Goal: Task Accomplishment & Management: Complete application form

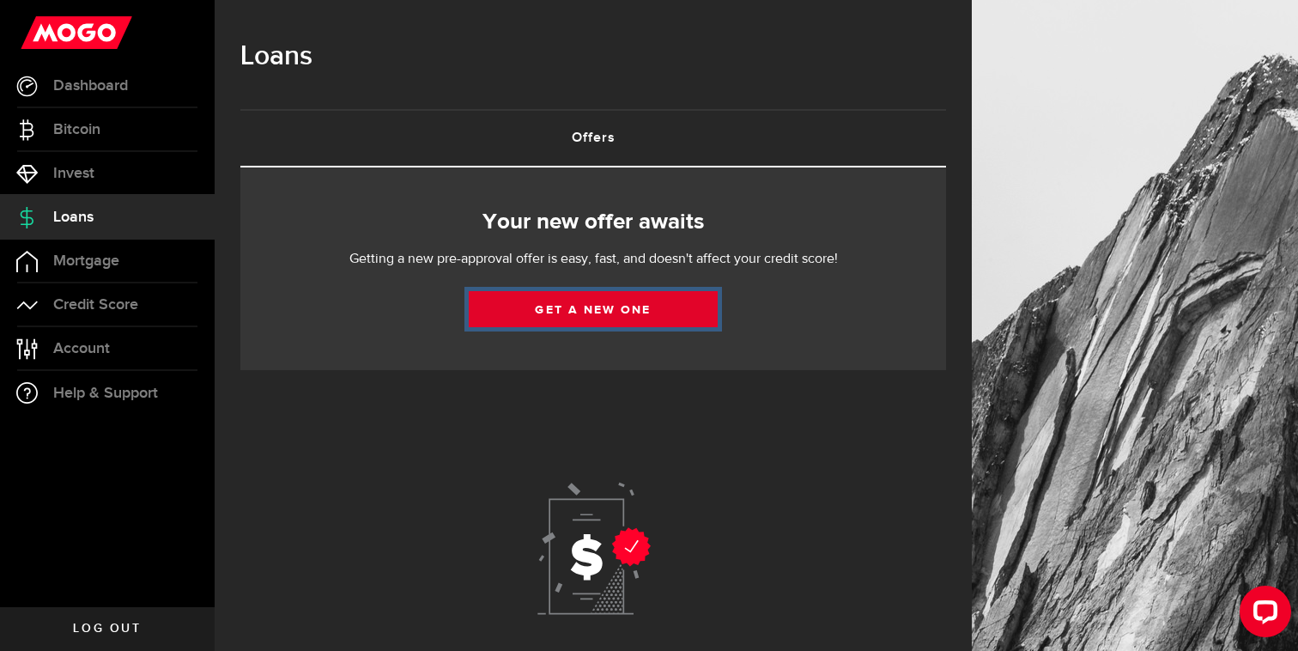
click at [593, 312] on link "Get a new one" at bounding box center [593, 309] width 249 height 36
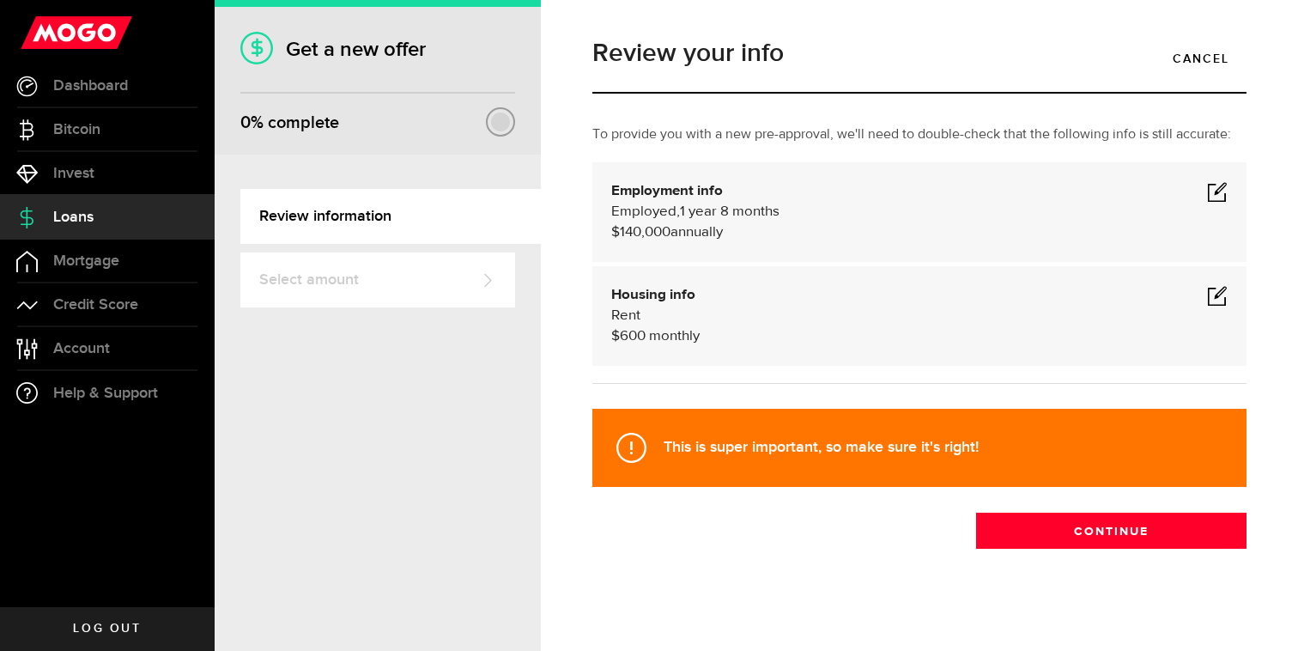
click at [1214, 191] on span at bounding box center [1217, 191] width 21 height 21
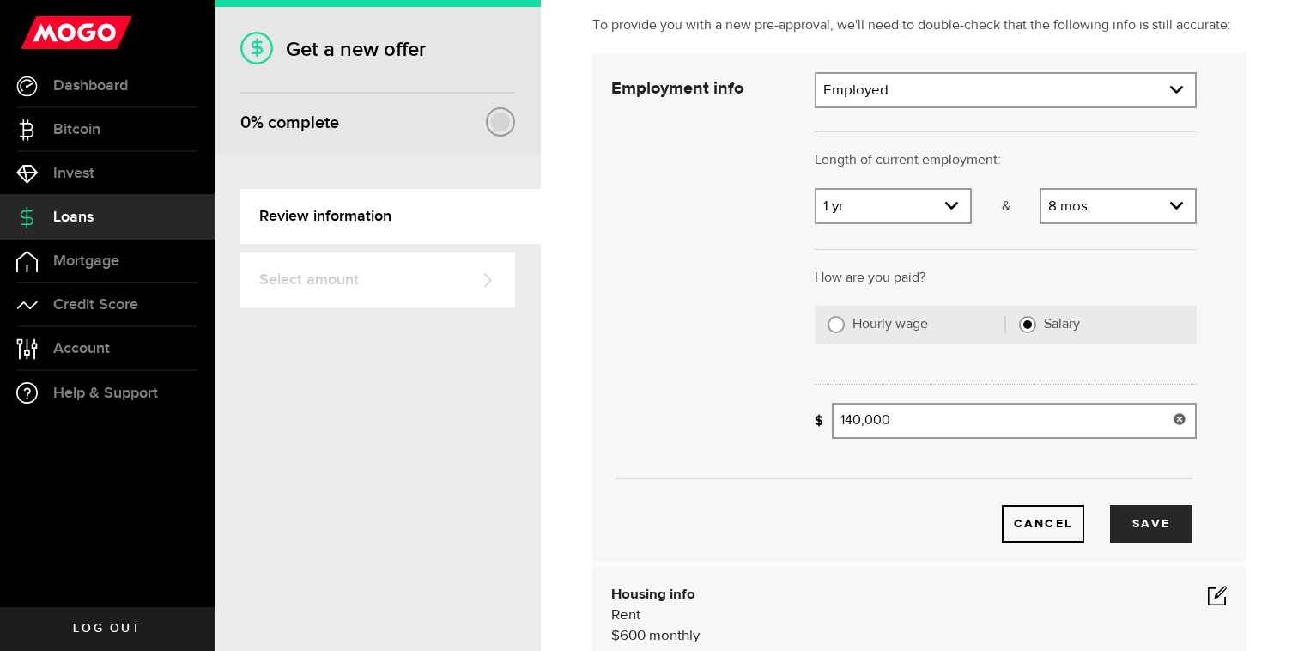
scroll to position [125, 0]
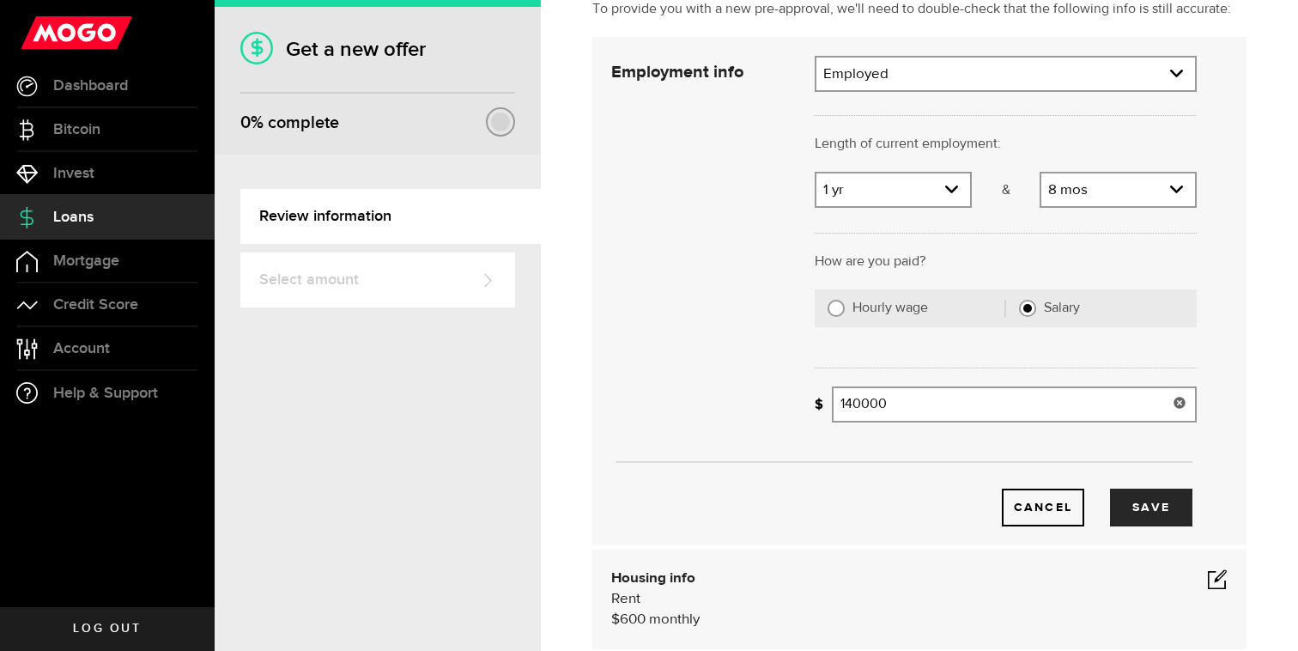
click at [915, 408] on input "140000" at bounding box center [1014, 404] width 365 height 36
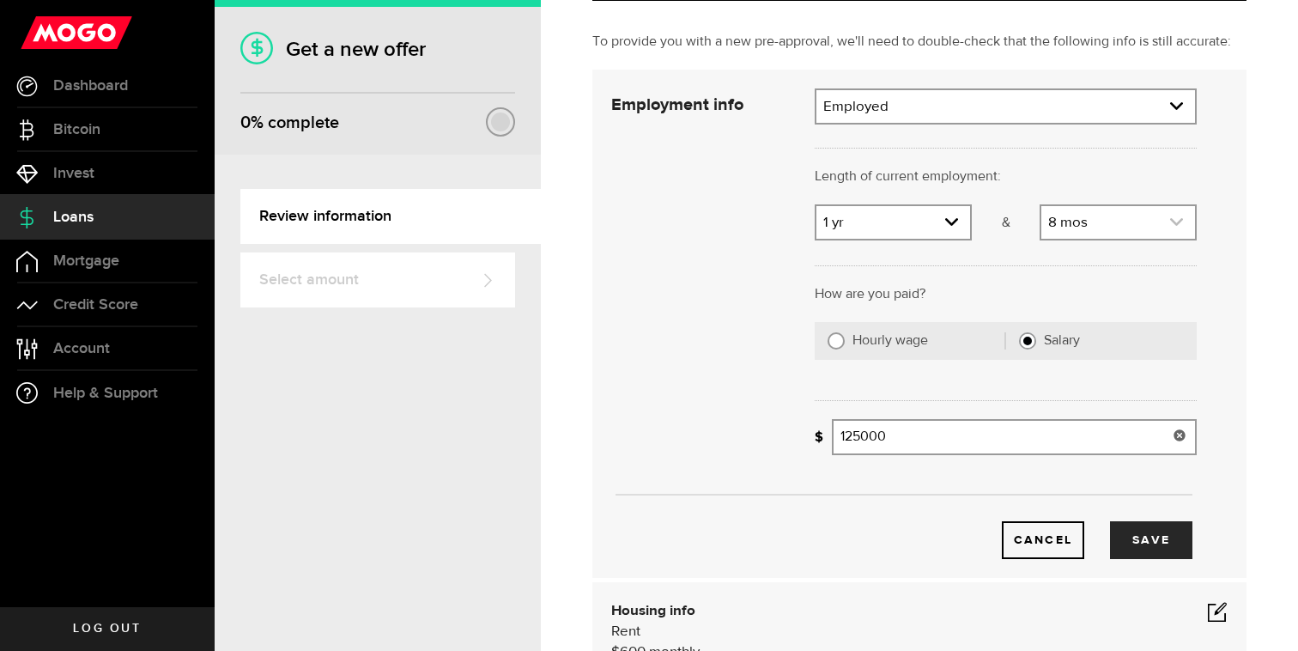
scroll to position [87, 0]
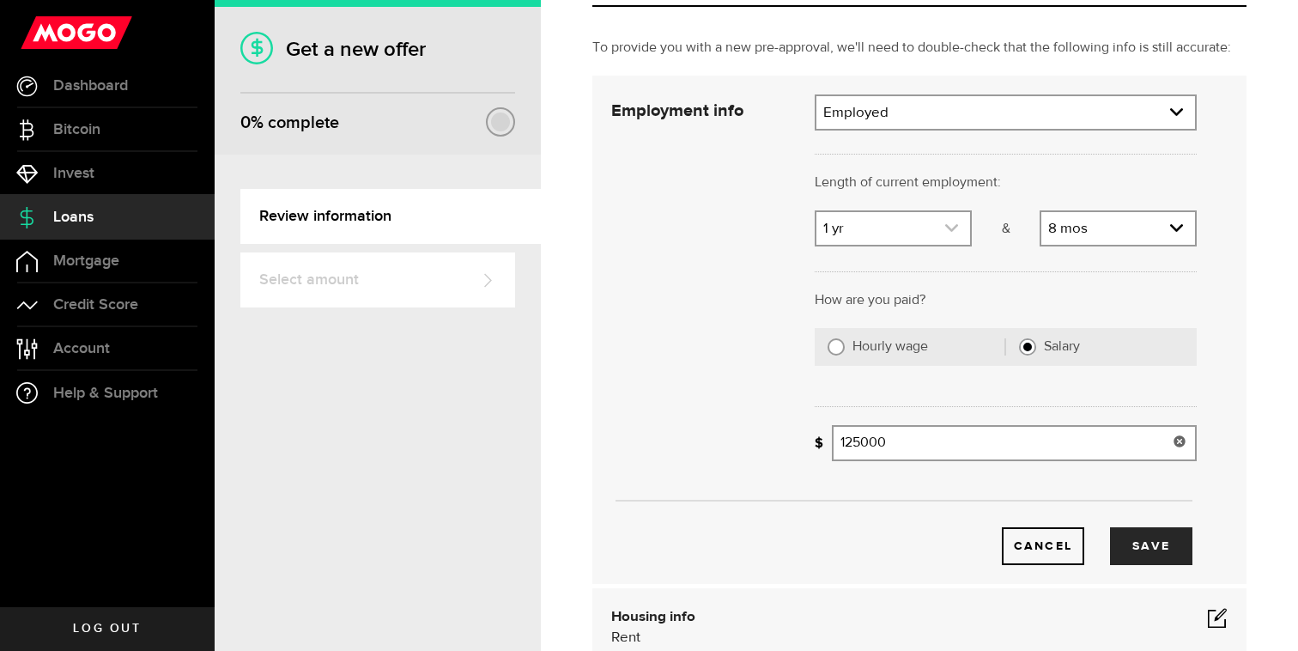
type input "125,000"
click at [920, 221] on link "expand select" at bounding box center [893, 228] width 154 height 33
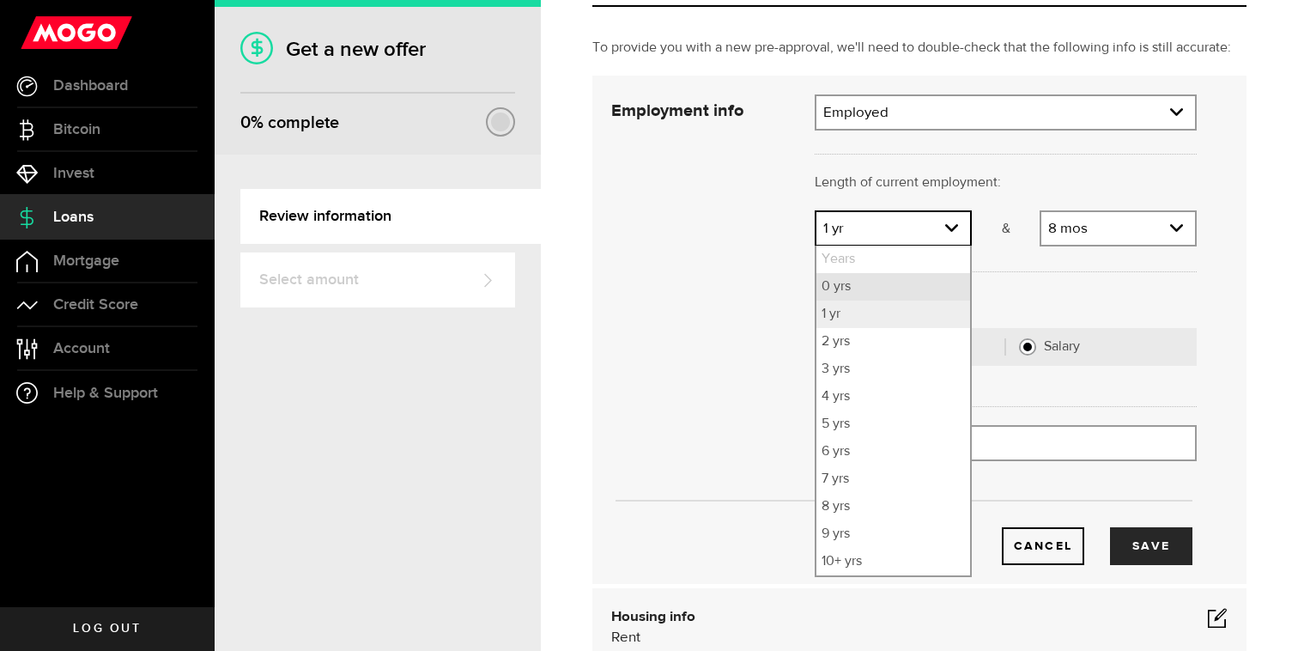
click at [869, 290] on li "0 yrs" at bounding box center [893, 286] width 154 height 27
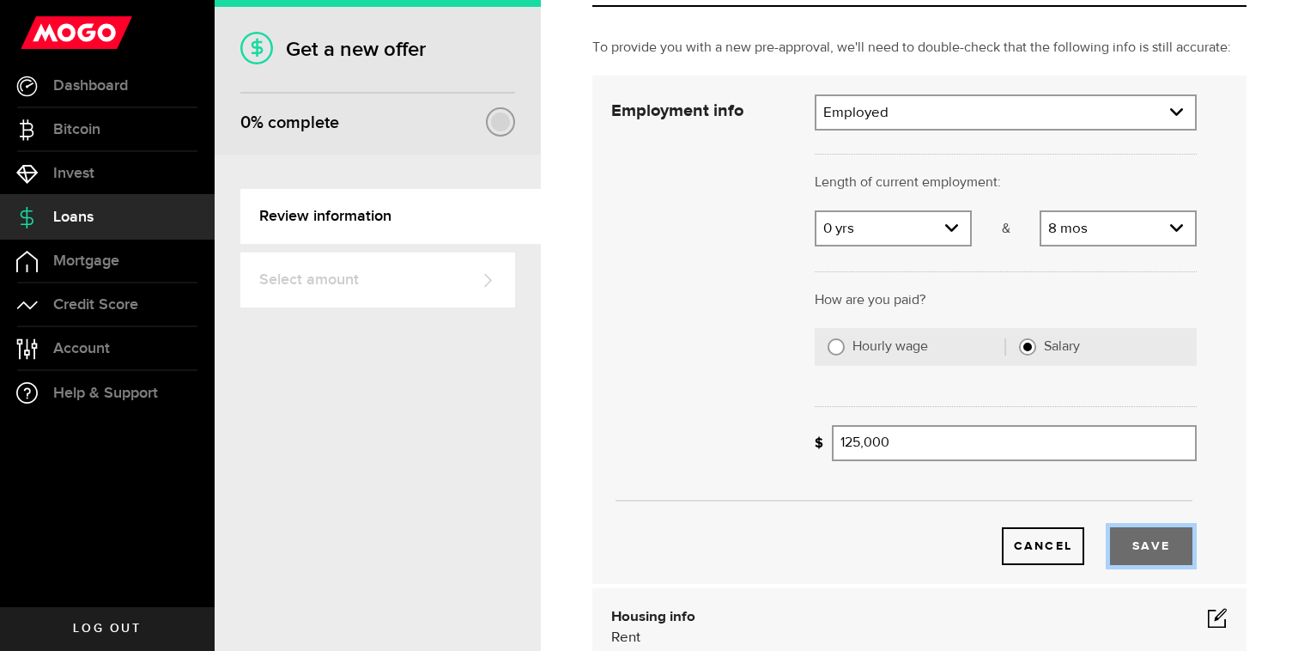
click at [1160, 529] on button "Save" at bounding box center [1151, 546] width 82 height 38
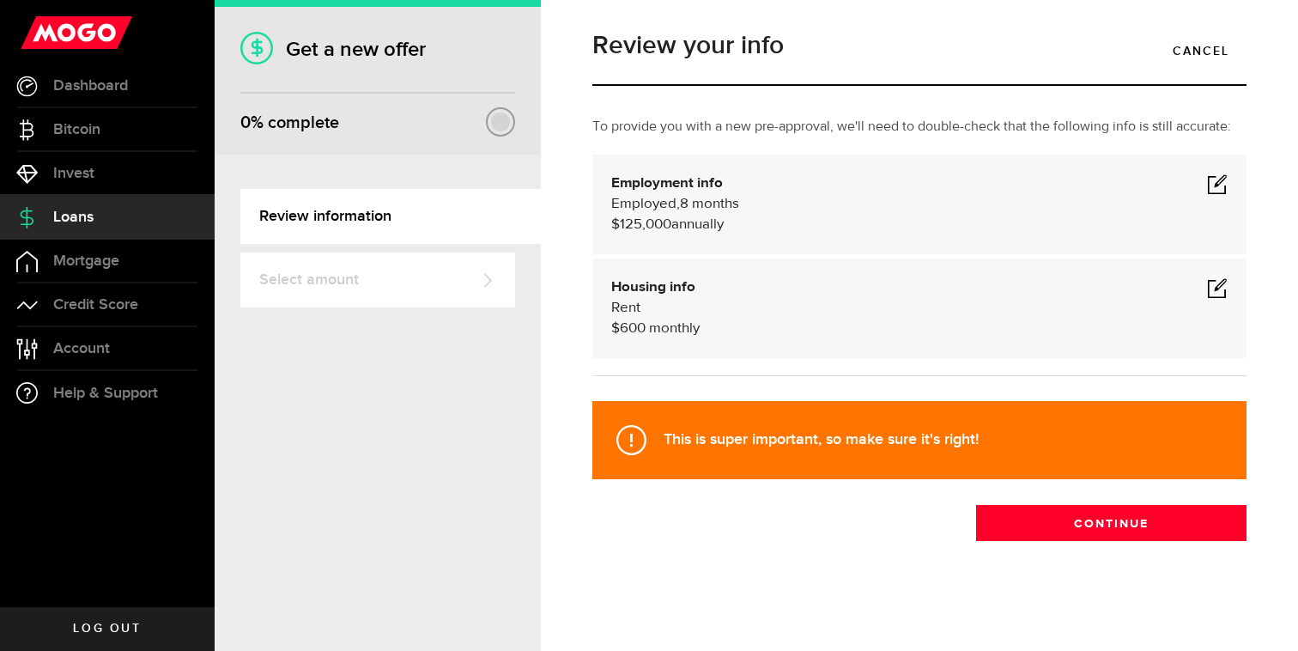
scroll to position [8, 0]
click at [1215, 287] on span at bounding box center [1217, 287] width 21 height 21
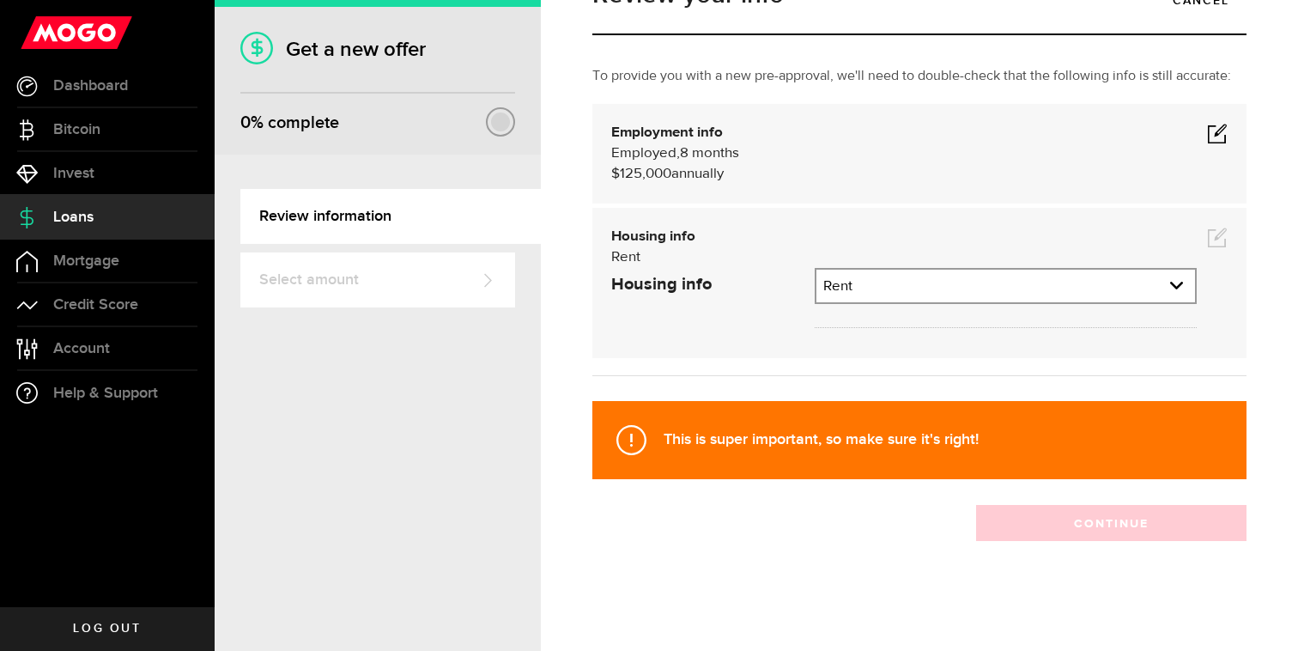
scroll to position [87, 0]
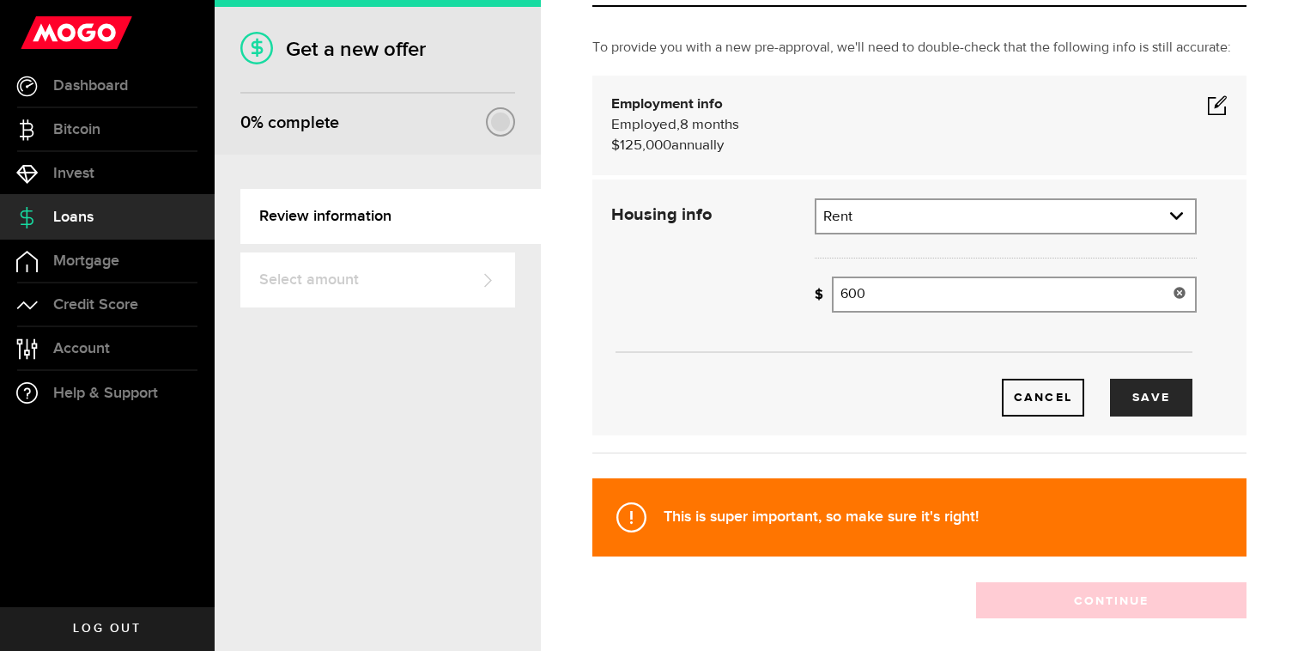
click at [1006, 288] on input "600" at bounding box center [1014, 294] width 365 height 36
type input "1,000"
click at [1139, 386] on button "Save" at bounding box center [1151, 398] width 82 height 38
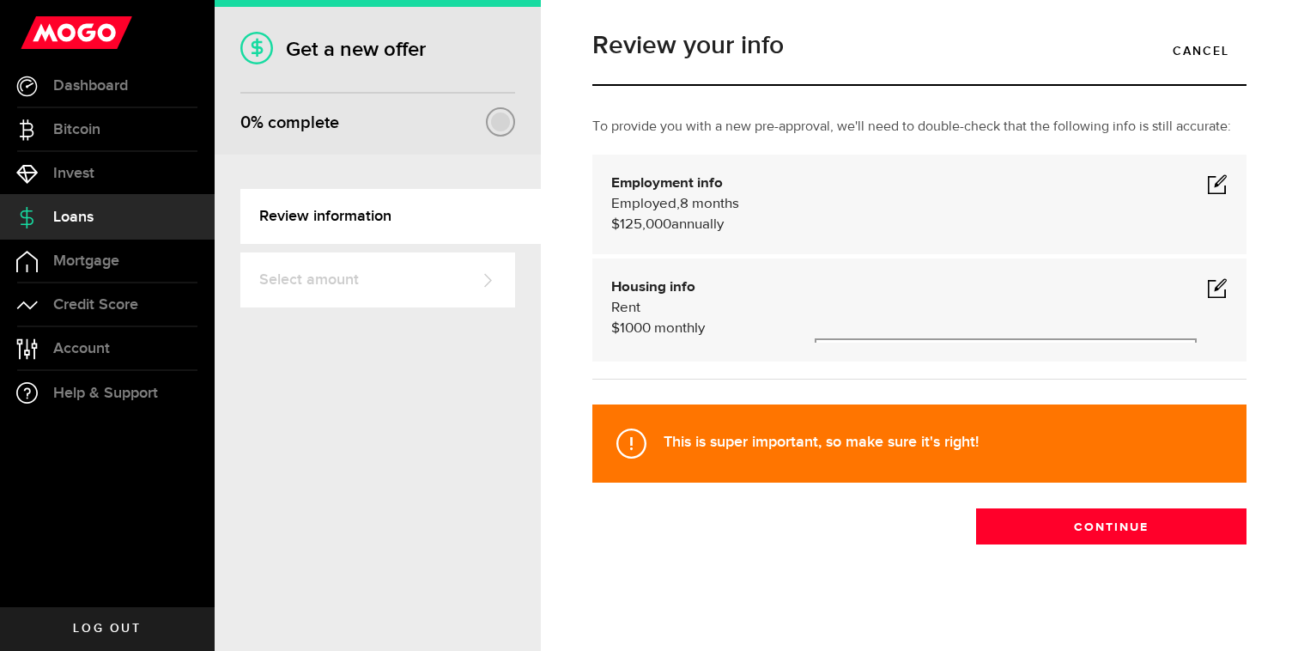
scroll to position [8, 0]
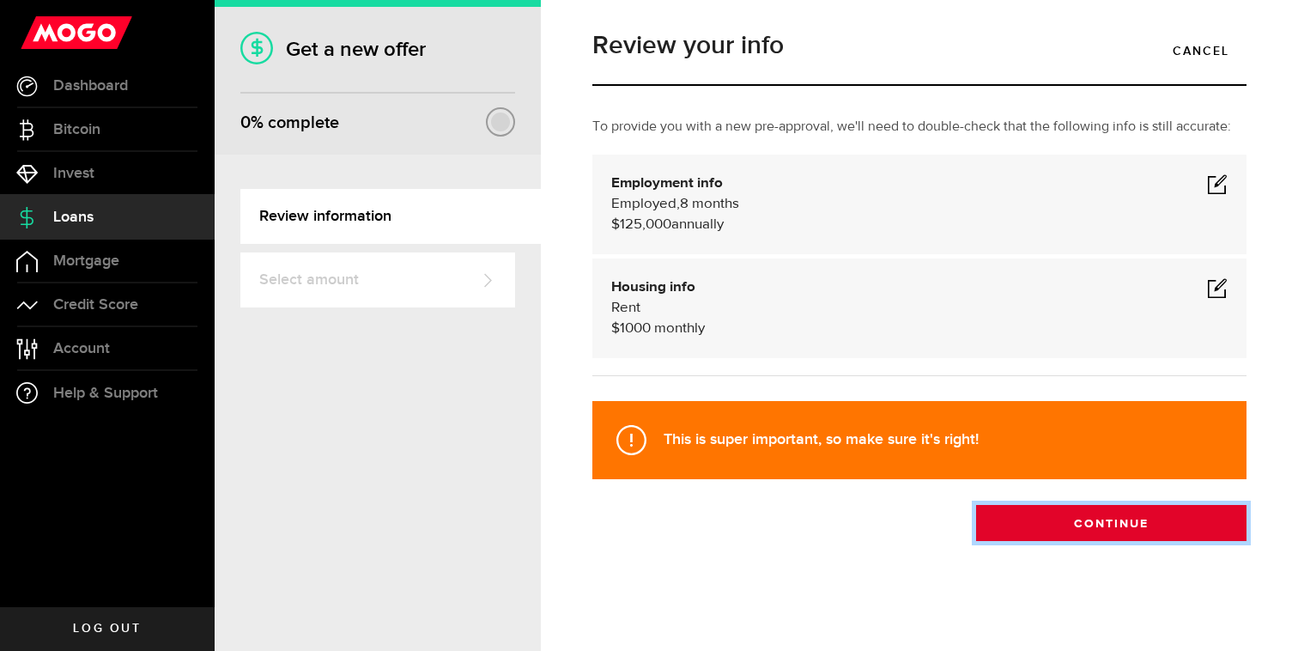
click at [1079, 518] on button "Continue" at bounding box center [1111, 523] width 270 height 36
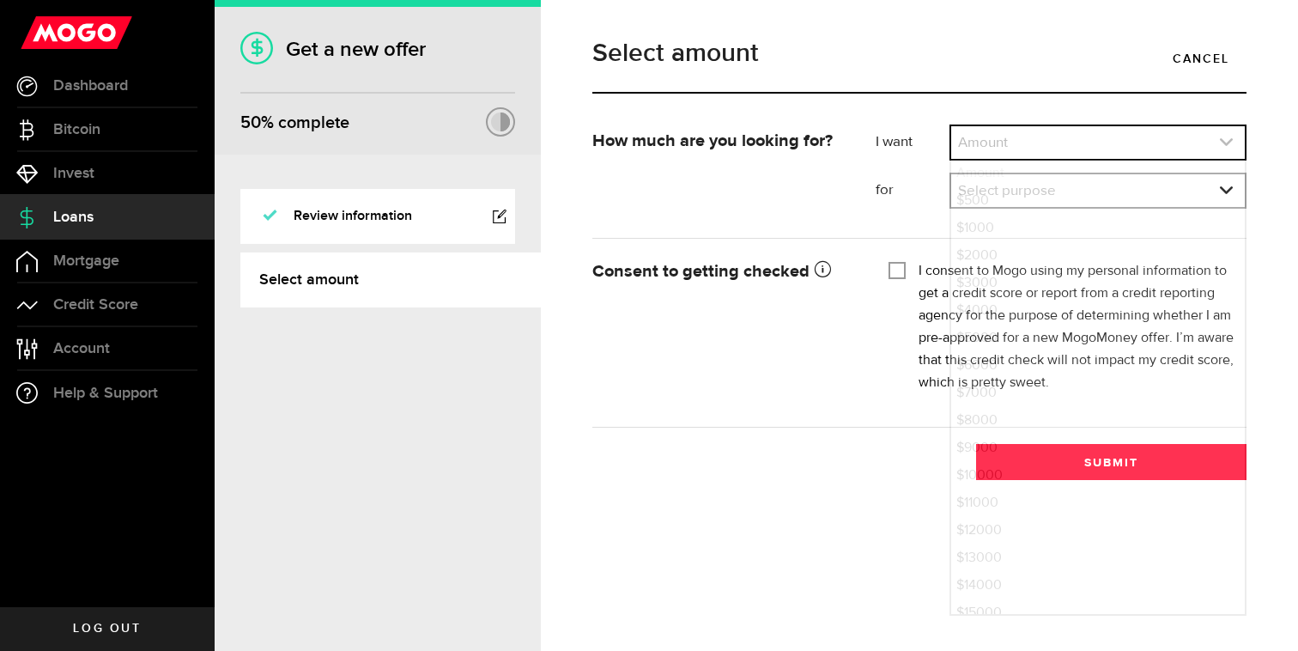
click at [1044, 137] on link "expand select" at bounding box center [1098, 142] width 294 height 33
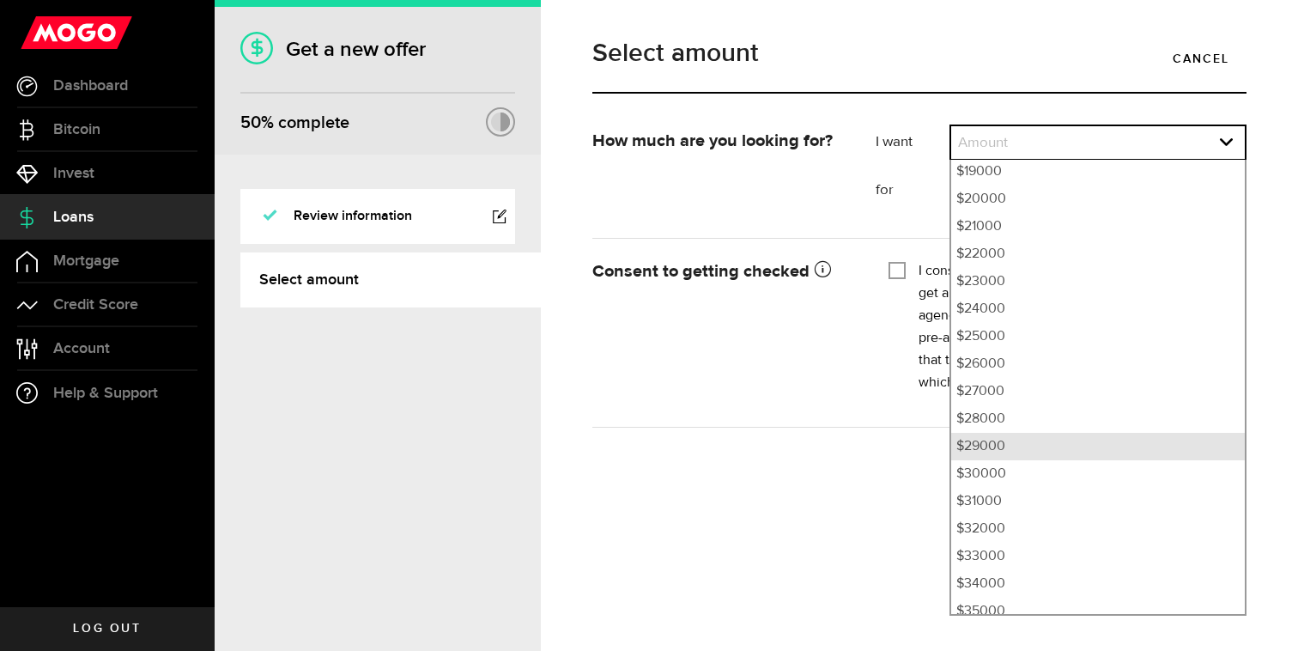
scroll to position [562, 0]
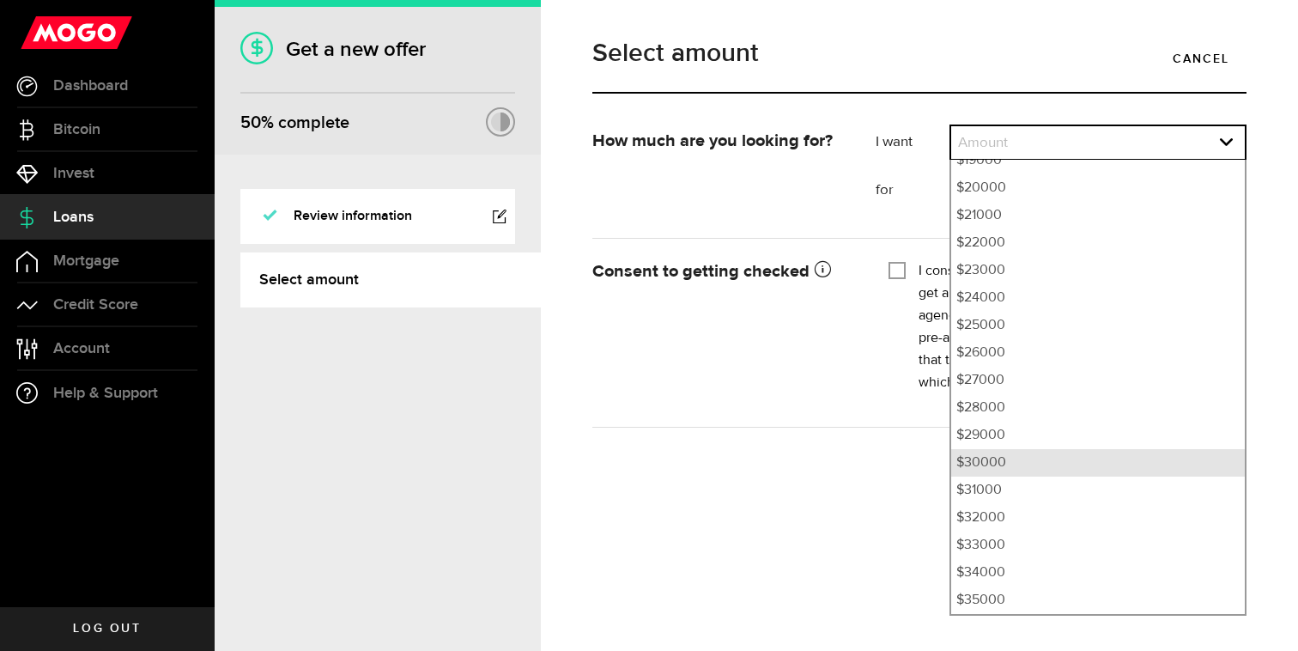
click at [1044, 455] on li "$30000" at bounding box center [1098, 462] width 294 height 27
select select "30000"
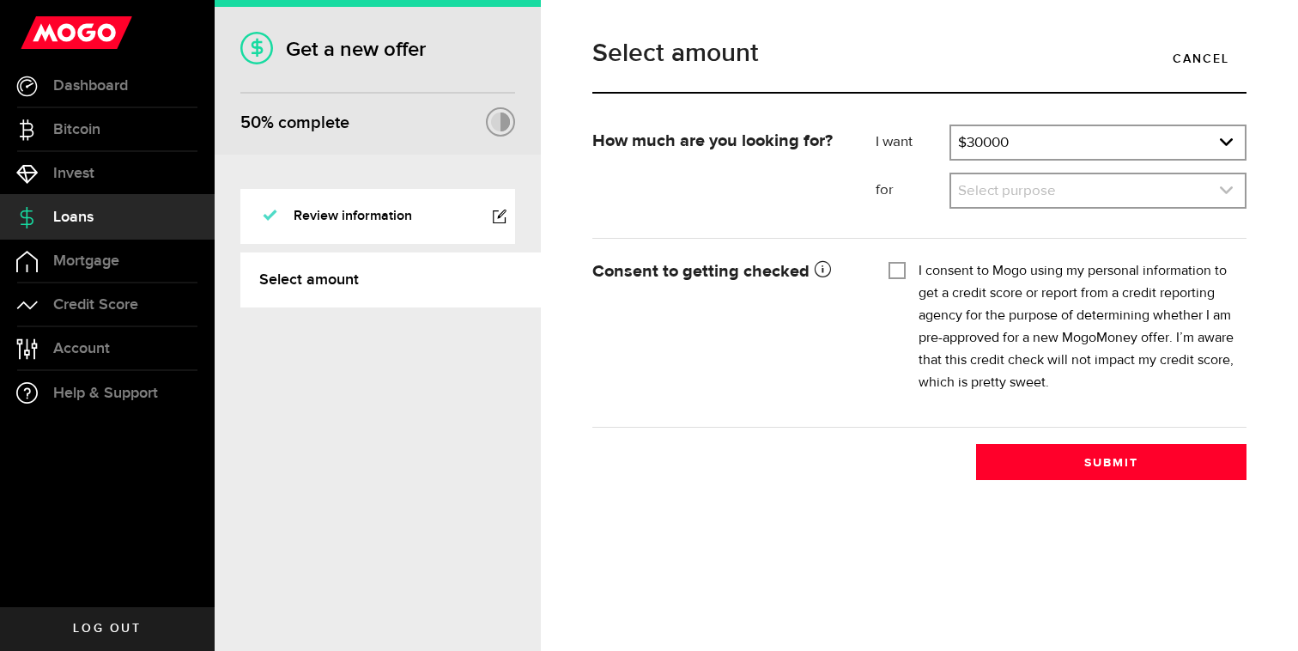
click at [1055, 191] on link "expand select" at bounding box center [1098, 190] width 294 height 33
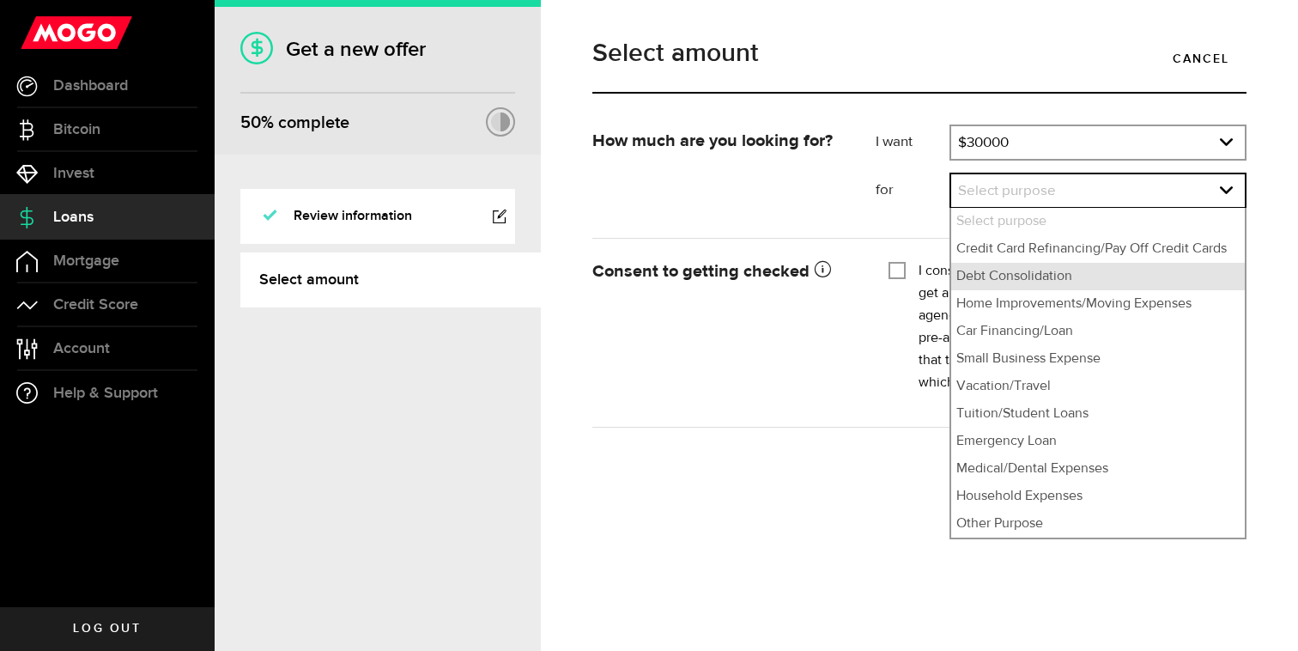
click at [1057, 266] on li "Debt Consolidation" at bounding box center [1098, 276] width 294 height 27
select select "Debt Consolidation"
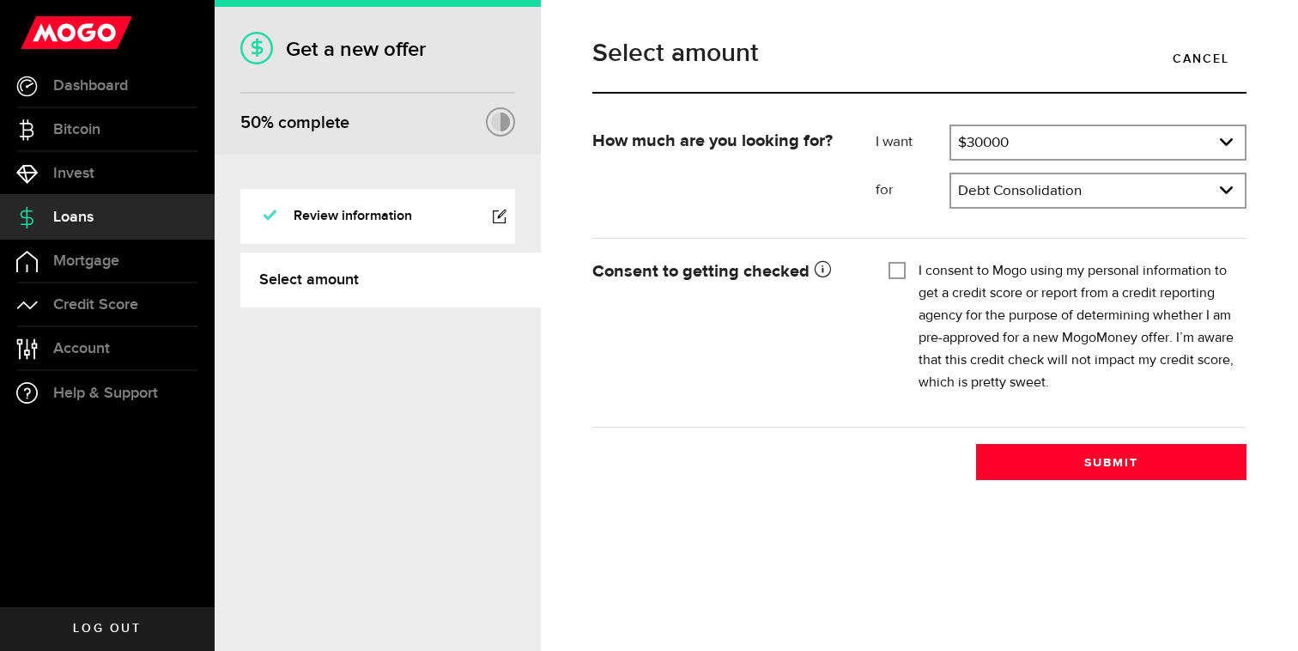
click at [1015, 268] on label "I consent to Mogo using my personal information to get a credit score or report…" at bounding box center [1075, 327] width 315 height 134
click at [906, 268] on input "I consent to Mogo using my personal information to get a credit score or report…" at bounding box center [896, 268] width 17 height 17
checkbox input "true"
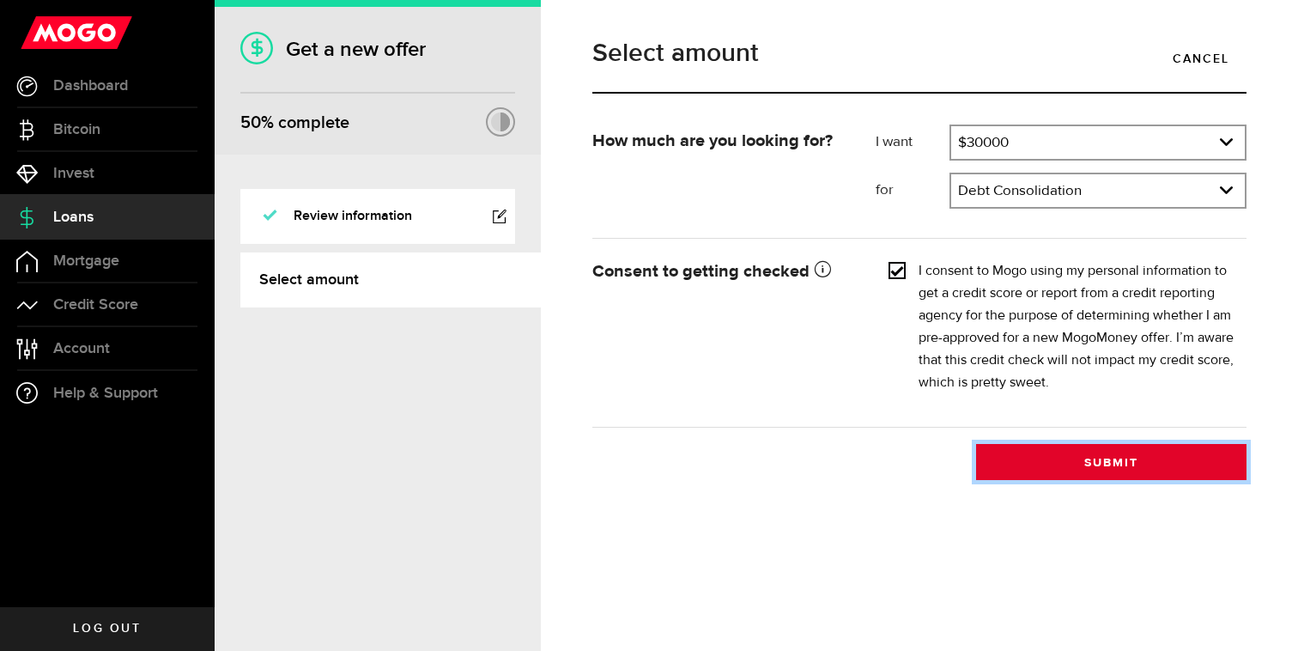
click at [1052, 462] on button "Submit" at bounding box center [1111, 462] width 270 height 36
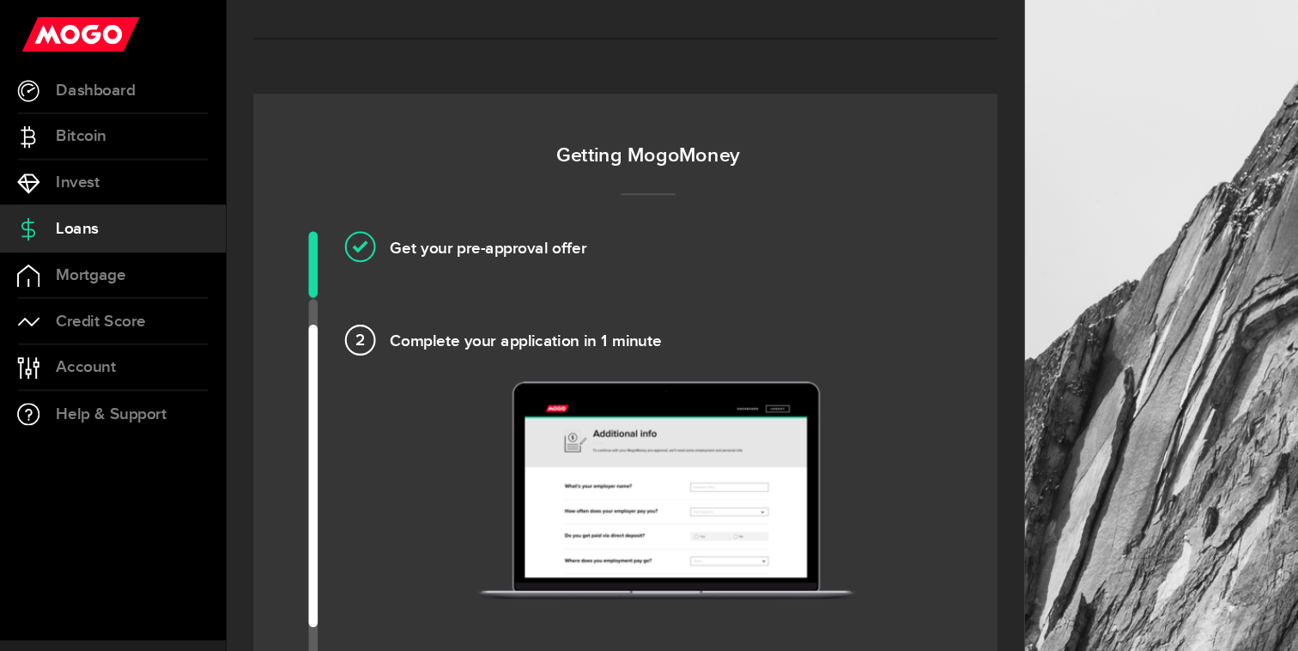
scroll to position [1030, 0]
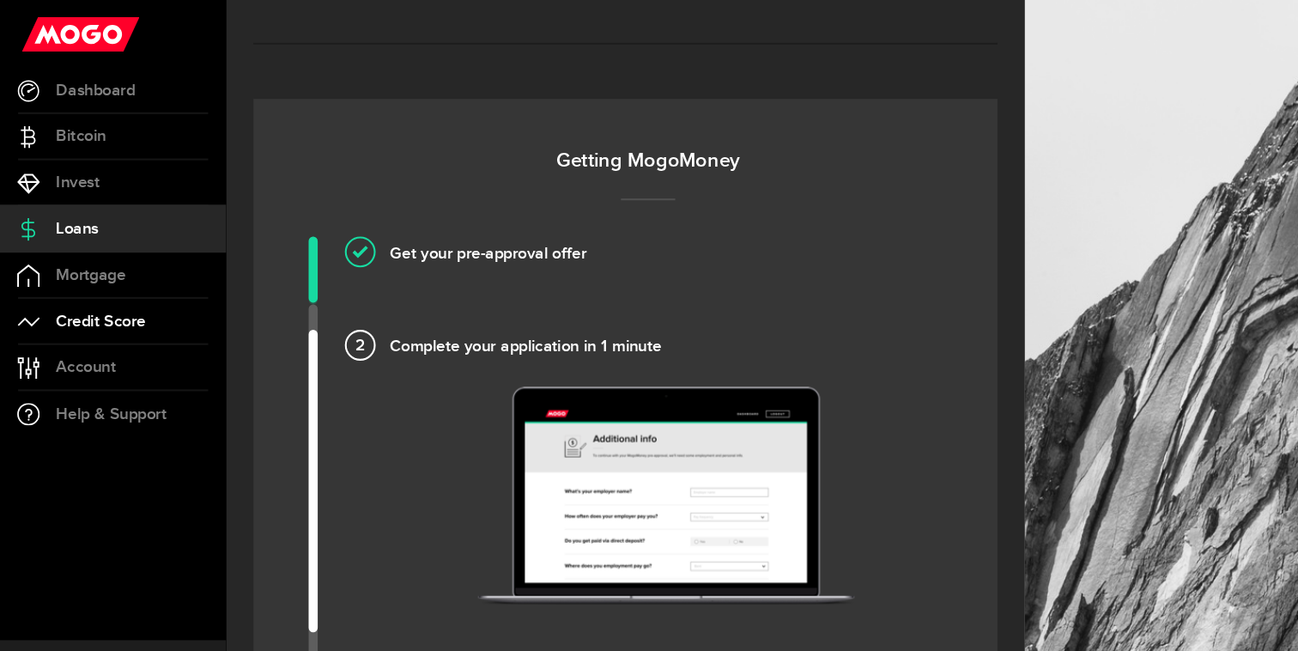
click at [110, 311] on span "Credit Score" at bounding box center [95, 304] width 85 height 15
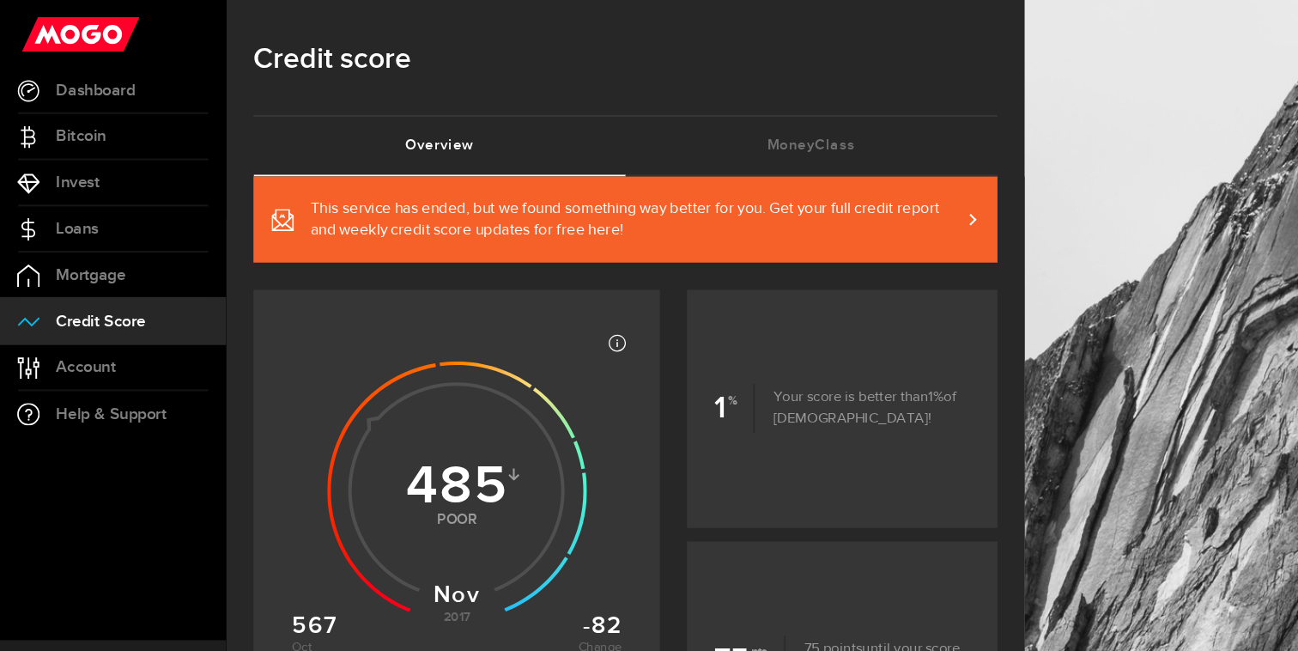
click at [599, 197] on span "This service has ended, but we found something way better for you. Get your ful…" at bounding box center [602, 208] width 617 height 41
click at [800, 136] on link "MoneyClass (requires attention)" at bounding box center [769, 138] width 353 height 55
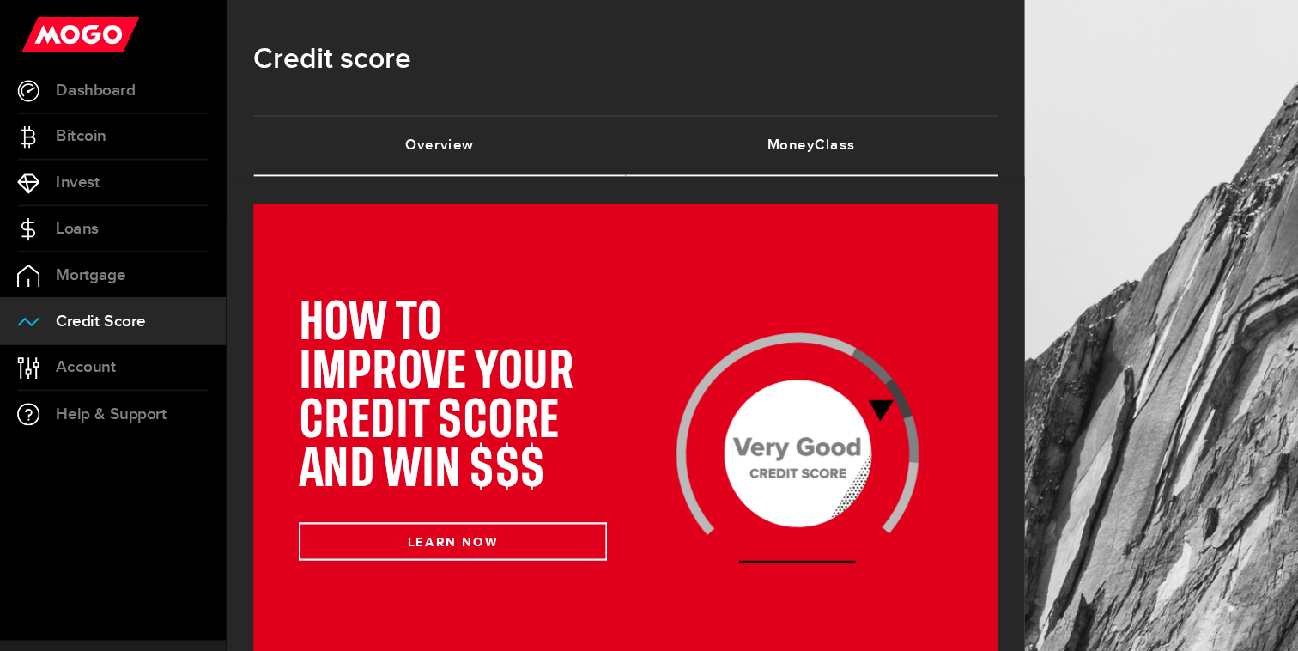
click at [518, 159] on link "Overview (requires attention)" at bounding box center [416, 138] width 353 height 55
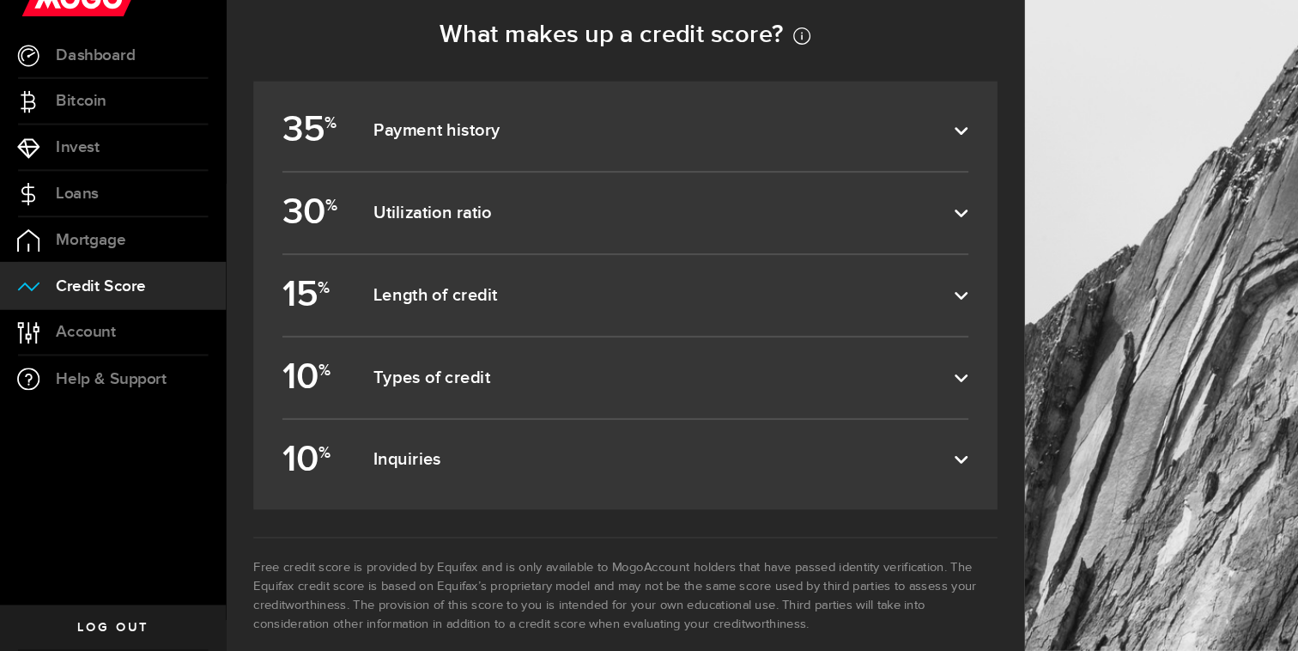
scroll to position [777, 0]
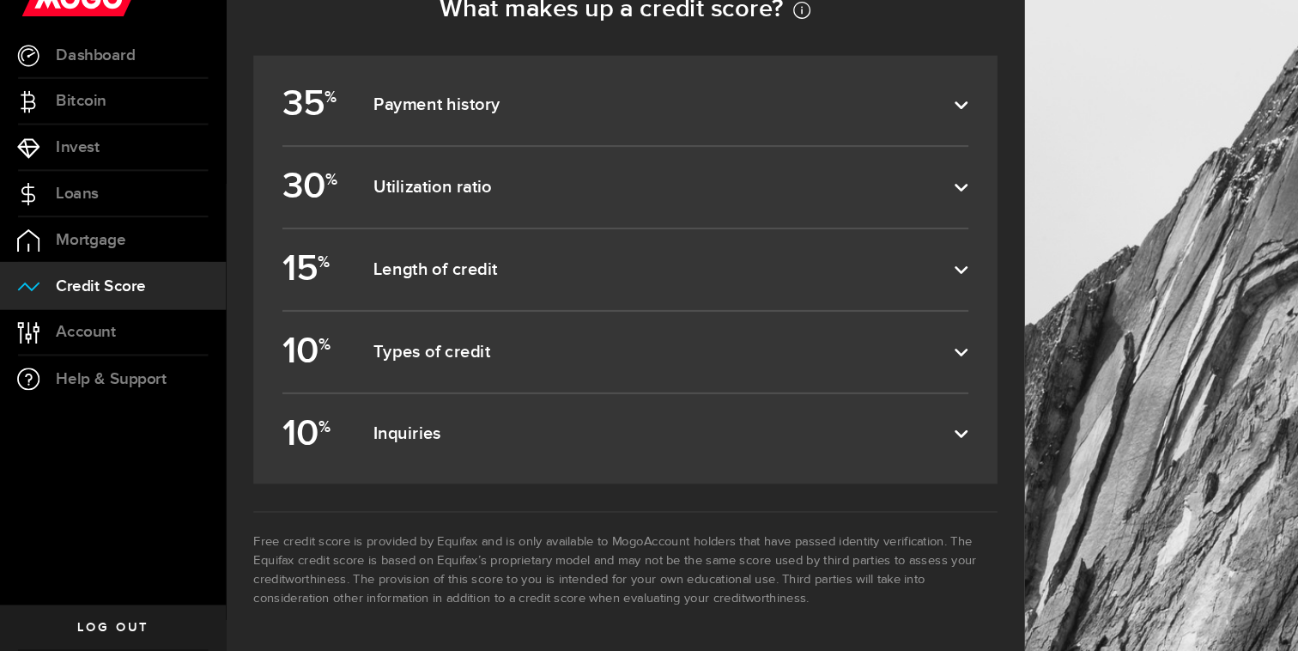
click at [119, 624] on span "Log out" at bounding box center [107, 628] width 68 height 12
